Goal: Check status

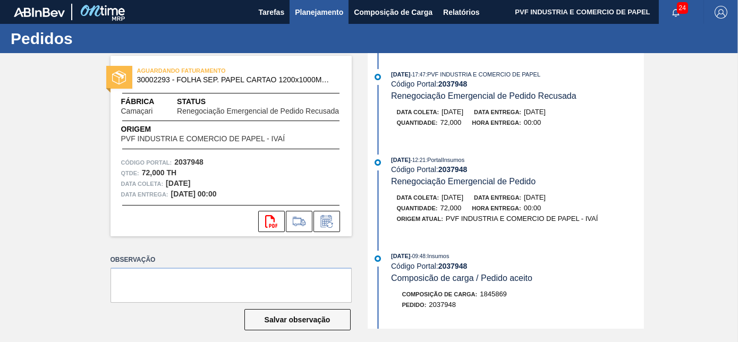
click at [319, 8] on span "Planejamento" at bounding box center [319, 12] width 48 height 13
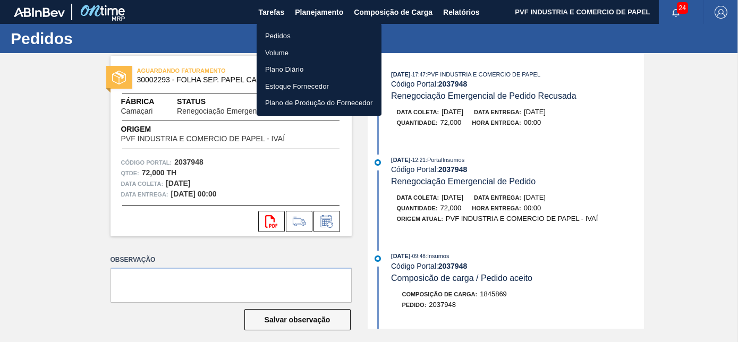
click at [281, 37] on li "Pedidos" at bounding box center [318, 36] width 125 height 17
